Goal: Transaction & Acquisition: Subscribe to service/newsletter

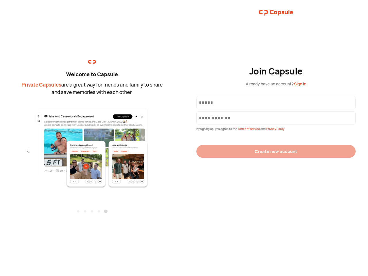
click at [184, 138] on div "Join Capsule Already have an account? Sign in By signing up, you agree to the T…" at bounding box center [276, 138] width 184 height 276
